Goal: Task Accomplishment & Management: Manage account settings

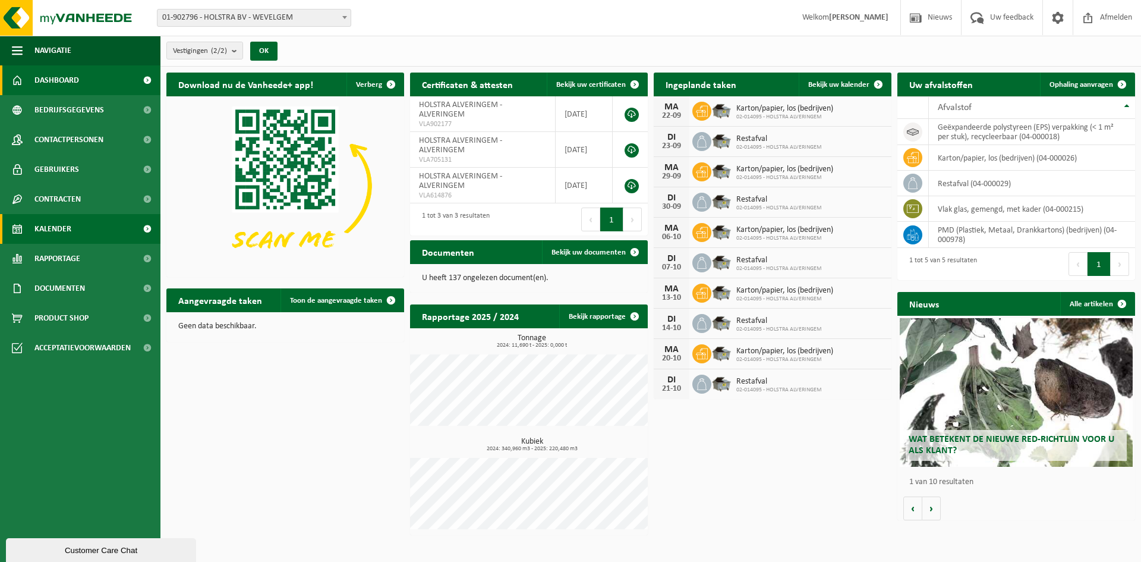
click at [43, 222] on span "Kalender" at bounding box center [52, 229] width 37 height 30
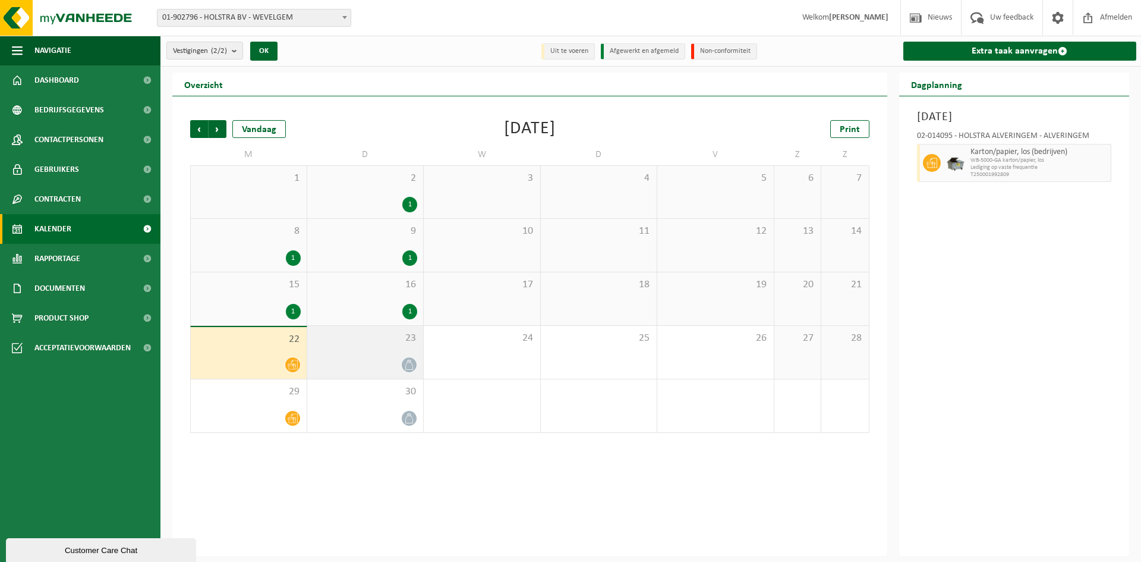
click at [409, 365] on icon at bounding box center [409, 365] width 10 height 10
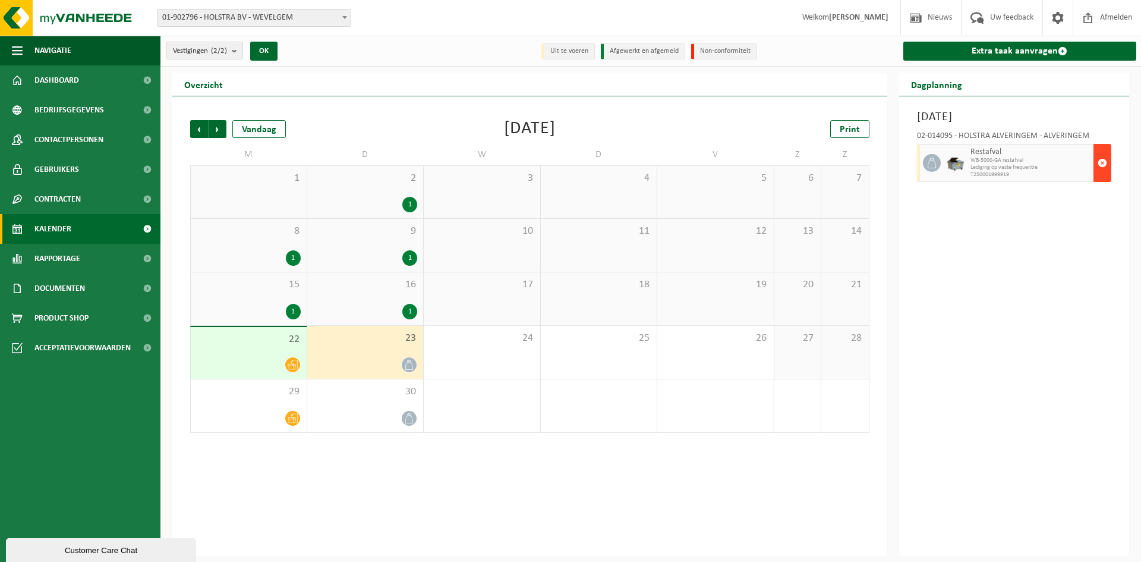
click at [1099, 171] on span "button" at bounding box center [1103, 163] width 10 height 24
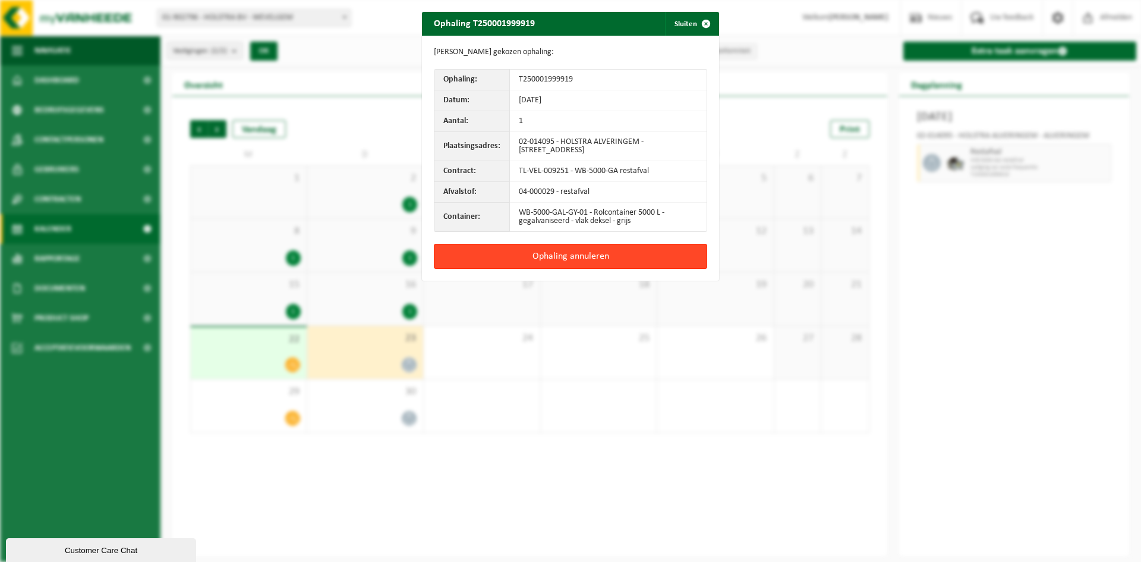
click at [511, 257] on button "Ophaling annuleren" at bounding box center [570, 256] width 273 height 25
